Goal: Task Accomplishment & Management: Complete application form

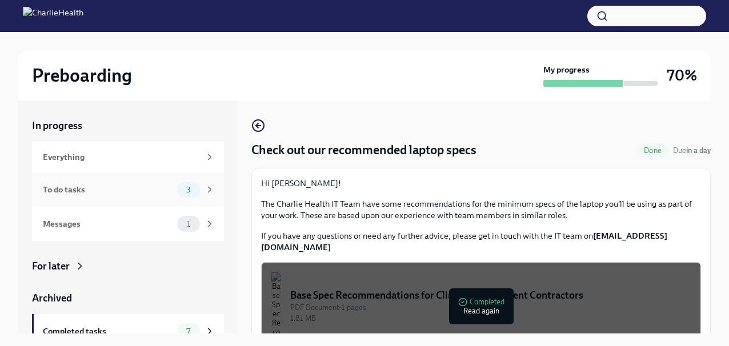
click at [93, 192] on div "To do tasks" at bounding box center [108, 189] width 130 height 13
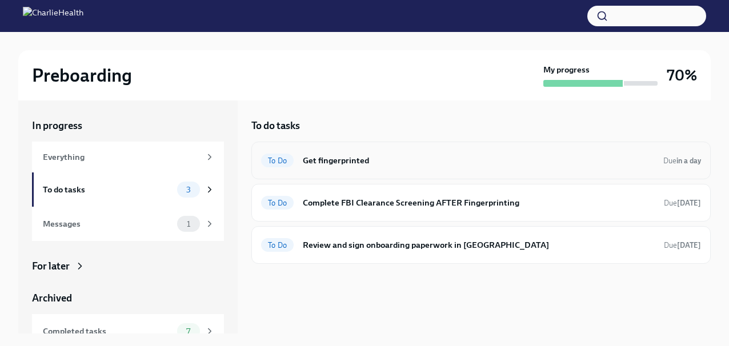
click at [412, 163] on h6 "Get fingerprinted" at bounding box center [479, 160] width 352 height 13
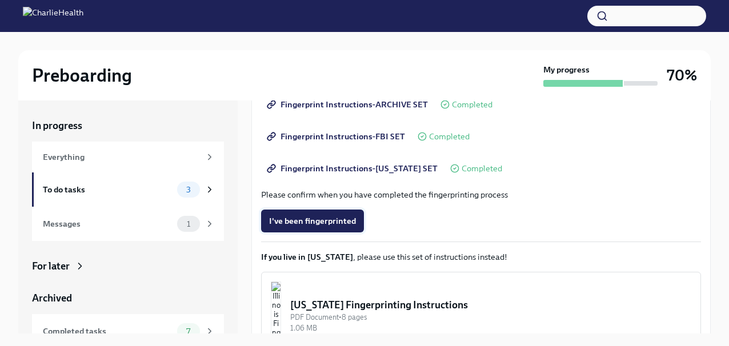
scroll to position [205, 0]
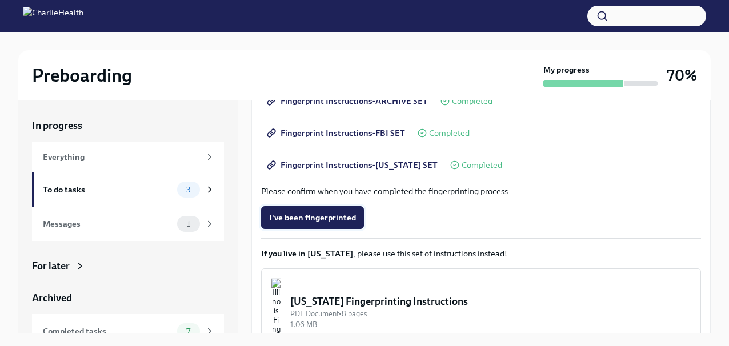
click at [321, 219] on span "I've been fingerprinted" at bounding box center [312, 217] width 87 height 11
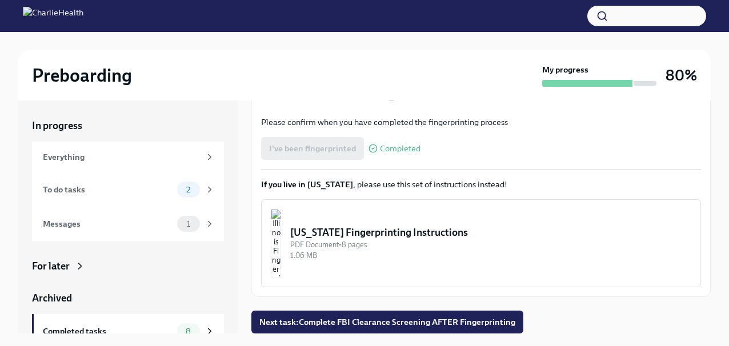
scroll to position [274, 0]
click at [352, 325] on span "Next task : Complete FBI Clearance Screening AFTER Fingerprinting" at bounding box center [388, 322] width 256 height 11
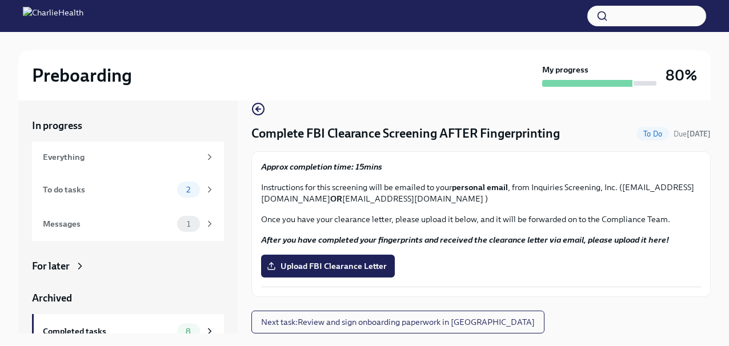
scroll to position [17, 0]
click at [114, 186] on div "To do tasks" at bounding box center [108, 189] width 130 height 13
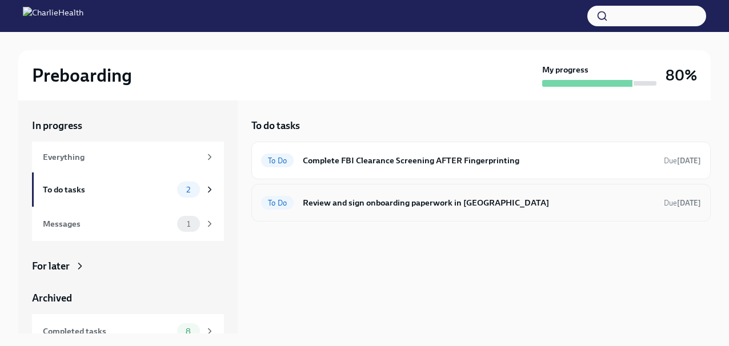
click at [422, 201] on h6 "Review and sign onboarding paperwork in [GEOGRAPHIC_DATA]" at bounding box center [479, 203] width 352 height 13
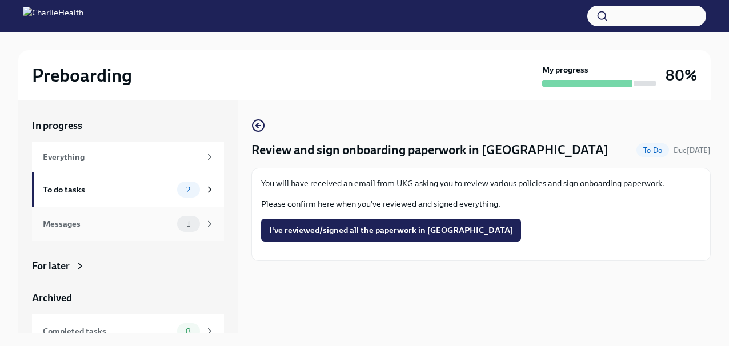
click at [71, 221] on div "Messages" at bounding box center [108, 224] width 130 height 13
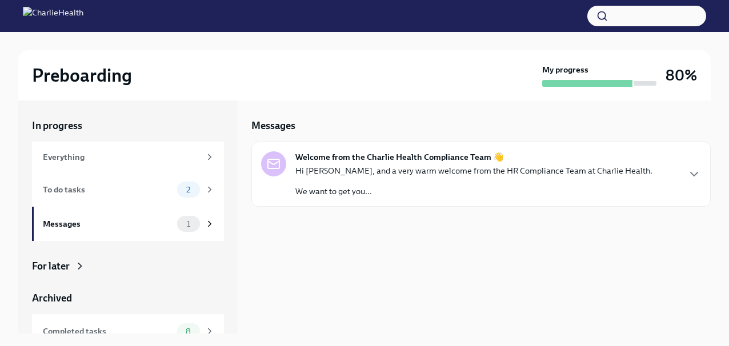
click at [327, 193] on p "We want to get you..." at bounding box center [474, 191] width 357 height 11
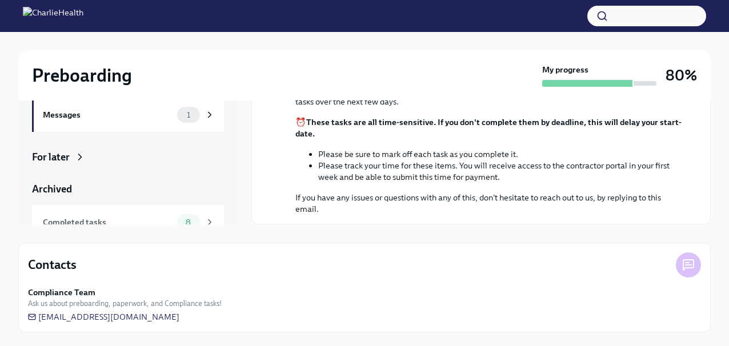
click at [71, 162] on div "For later" at bounding box center [128, 157] width 192 height 14
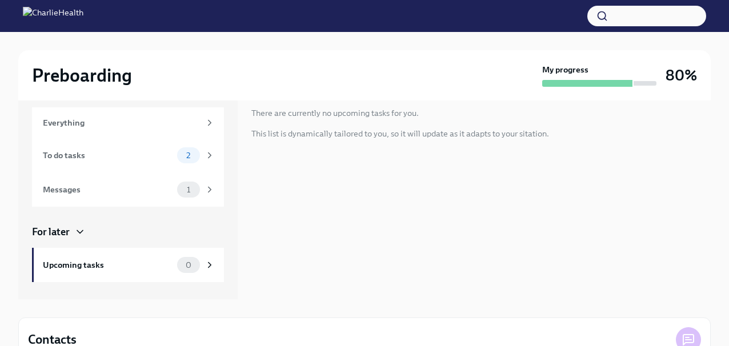
scroll to position [19, 0]
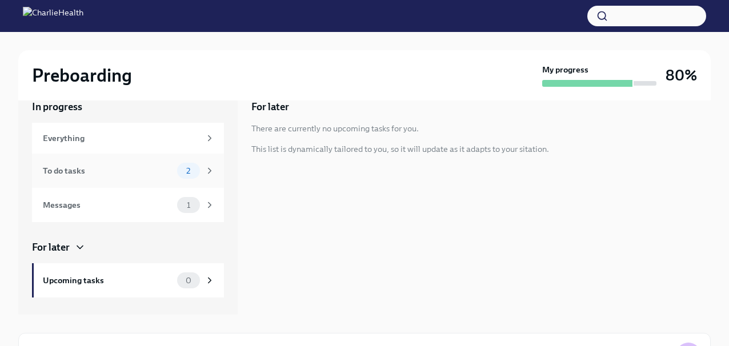
click at [85, 170] on div "To do tasks" at bounding box center [108, 171] width 130 height 13
